Goal: Transaction & Acquisition: Obtain resource

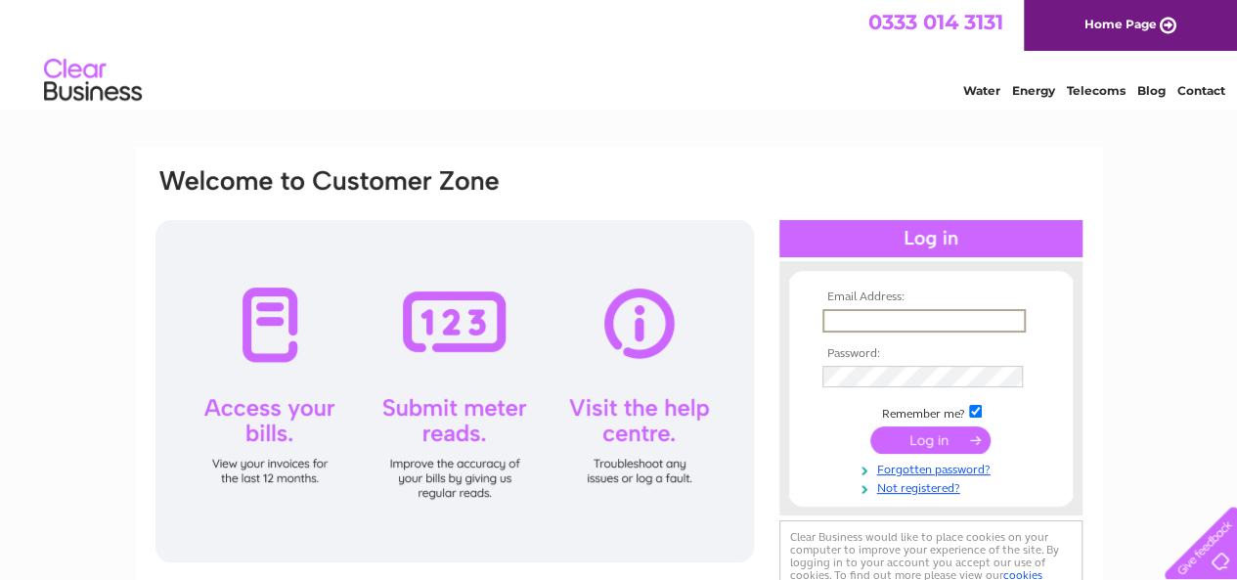
click at [920, 324] on input "text" at bounding box center [924, 320] width 203 height 23
type input "hello@litencoffee.co"
click at [884, 363] on td at bounding box center [931, 375] width 227 height 32
click at [871, 427] on input "submit" at bounding box center [931, 440] width 120 height 27
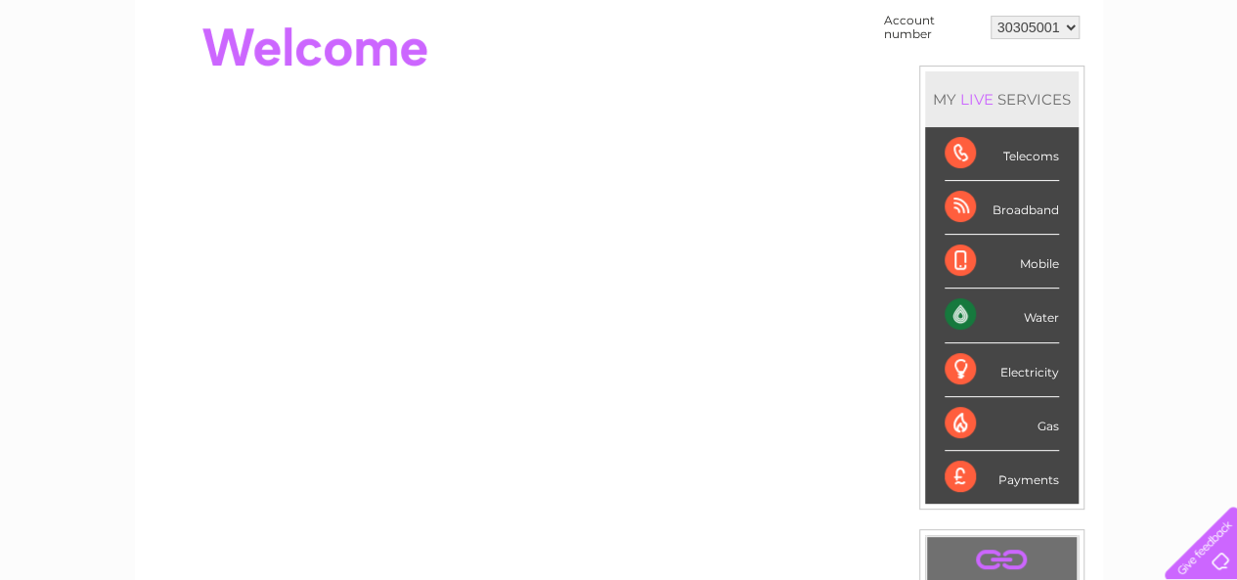
click at [1029, 318] on div "Water" at bounding box center [1002, 316] width 114 height 54
click at [959, 314] on div "Water" at bounding box center [1002, 316] width 114 height 54
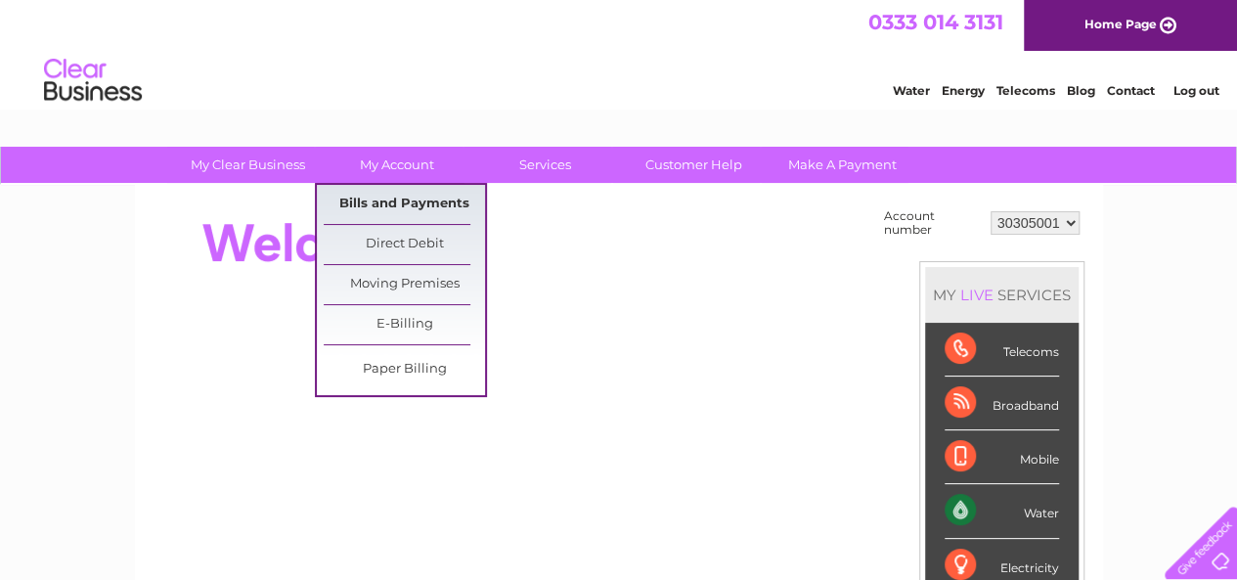
click at [392, 197] on link "Bills and Payments" at bounding box center [404, 204] width 161 height 39
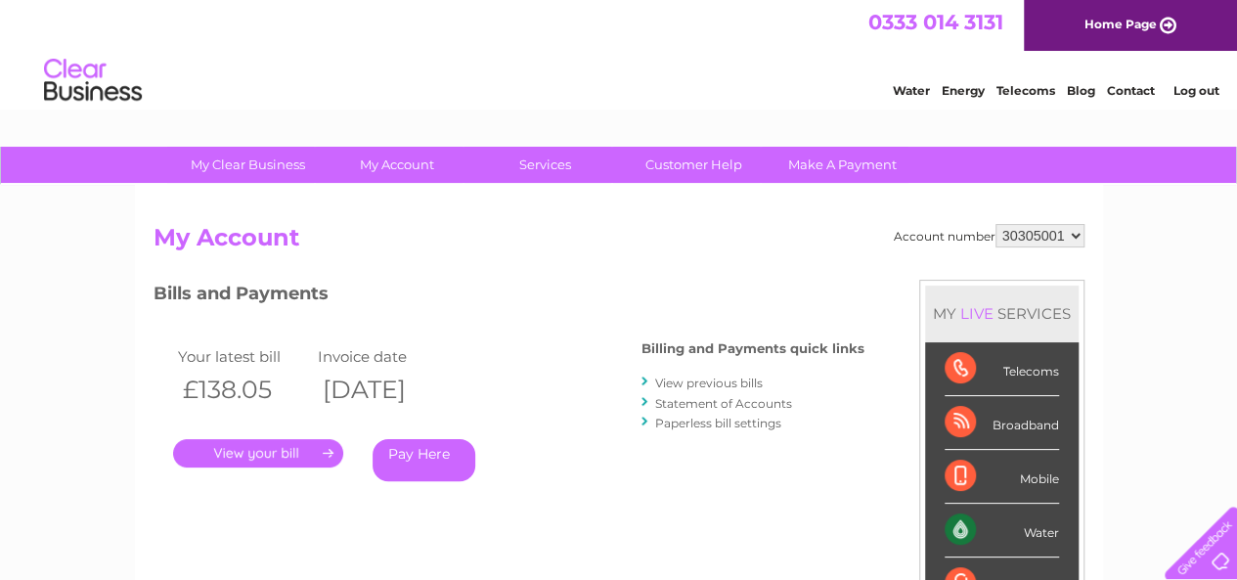
click at [313, 453] on link "." at bounding box center [258, 453] width 170 height 28
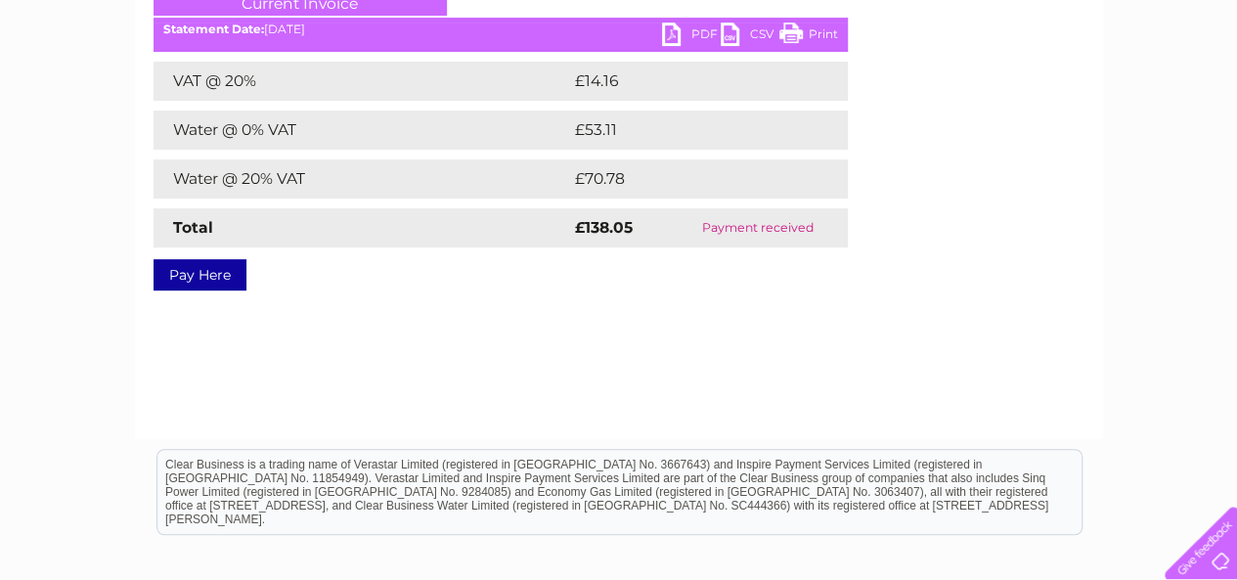
click at [695, 28] on link "PDF" at bounding box center [691, 36] width 59 height 28
